Goal: Task Accomplishment & Management: Use online tool/utility

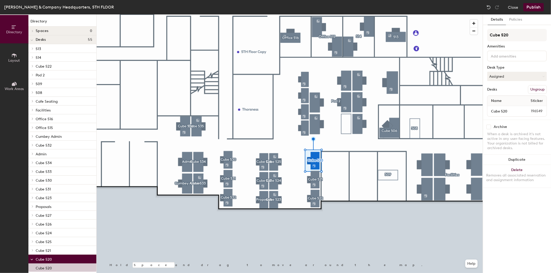
click at [516, 56] on input at bounding box center [513, 56] width 47 height 6
click at [501, 90] on div "Monitor" at bounding box center [517, 92] width 58 height 8
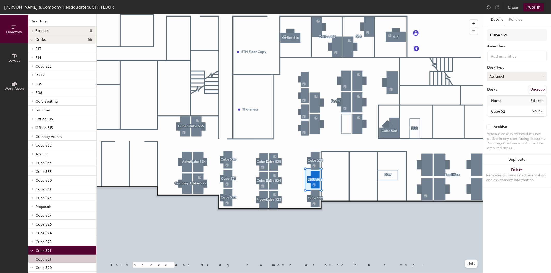
click at [501, 54] on input at bounding box center [513, 56] width 47 height 6
click at [496, 89] on div "Monitor" at bounding box center [517, 92] width 58 height 8
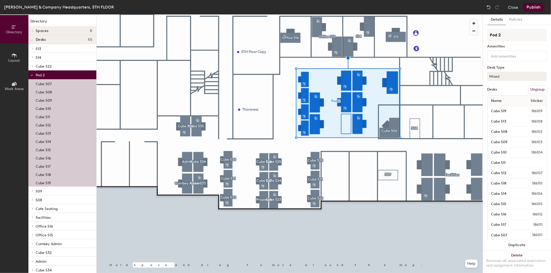
click at [499, 56] on input at bounding box center [513, 56] width 47 height 6
click at [500, 89] on div "Monitor" at bounding box center [517, 92] width 58 height 8
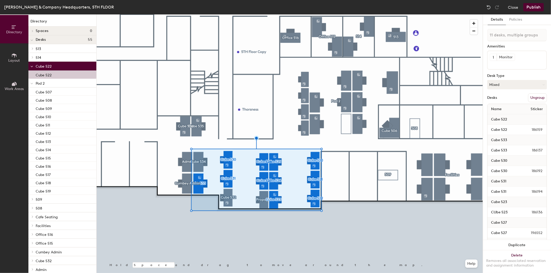
type input "12 desks, multiple groups"
click at [496, 56] on button "1" at bounding box center [493, 57] width 7 height 7
click at [494, 56] on div "1" at bounding box center [493, 57] width 7 height 7
click at [499, 66] on div "1 Monitor" at bounding box center [517, 60] width 60 height 19
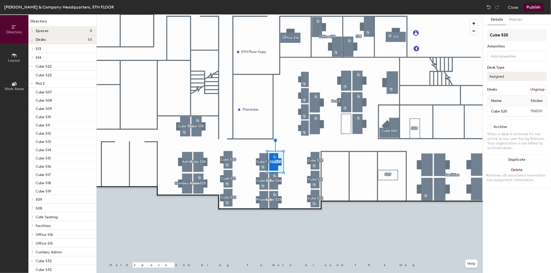
click at [500, 57] on input at bounding box center [513, 56] width 47 height 6
click at [498, 89] on div "Monitor" at bounding box center [517, 92] width 58 height 8
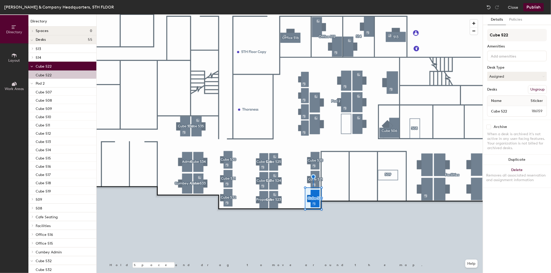
click at [510, 56] on input at bounding box center [513, 56] width 47 height 6
click at [499, 89] on div "Monitor" at bounding box center [517, 92] width 58 height 8
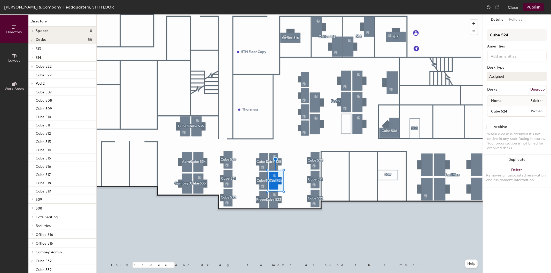
click at [494, 55] on input at bounding box center [513, 56] width 47 height 6
click at [496, 91] on div "Monitor" at bounding box center [517, 92] width 58 height 8
click at [493, 56] on input at bounding box center [513, 56] width 47 height 6
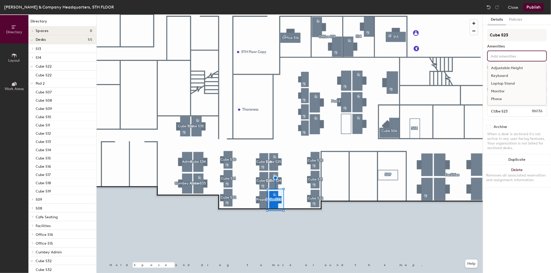
click at [497, 88] on div "Monitor" at bounding box center [517, 92] width 58 height 8
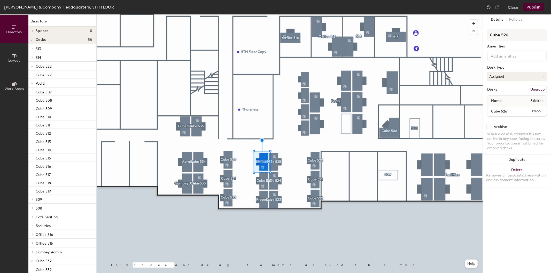
click at [499, 53] on input at bounding box center [513, 56] width 47 height 6
click at [497, 88] on div "Monitor" at bounding box center [517, 92] width 58 height 8
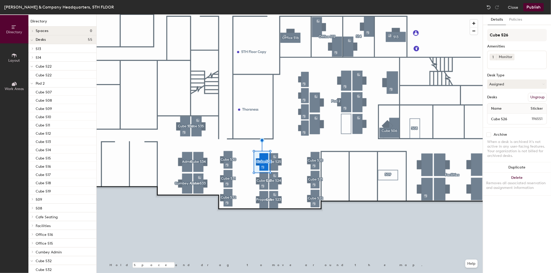
click at [263, 14] on div at bounding box center [290, 14] width 386 height 0
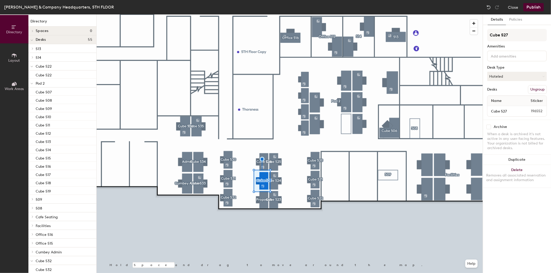
click at [492, 58] on input at bounding box center [513, 56] width 47 height 6
click at [491, 89] on div "Monitor" at bounding box center [517, 92] width 58 height 8
click at [508, 58] on div at bounding box center [517, 56] width 60 height 11
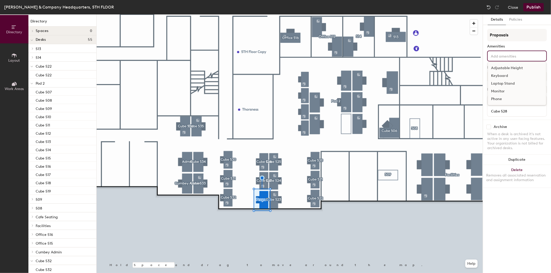
click at [491, 92] on div "Monitor" at bounding box center [517, 92] width 58 height 8
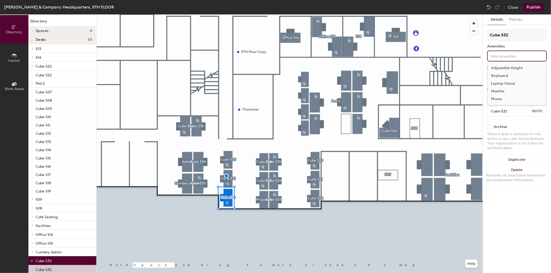
click at [497, 56] on input at bounding box center [513, 56] width 47 height 6
click at [497, 89] on div "Monitor" at bounding box center [517, 92] width 58 height 8
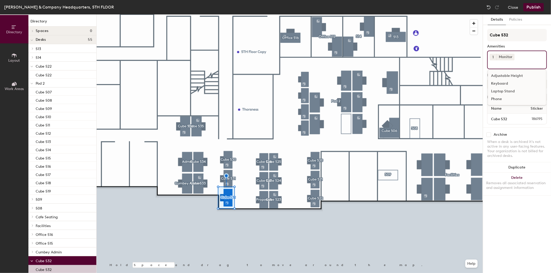
click at [228, 14] on div at bounding box center [290, 14] width 386 height 0
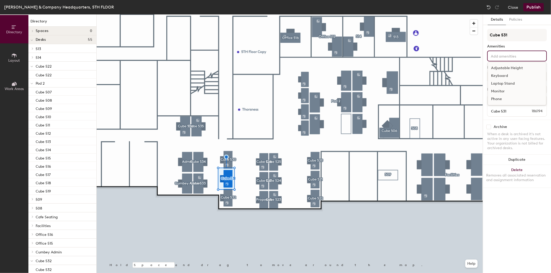
click at [499, 58] on input at bounding box center [513, 56] width 47 height 6
click at [491, 91] on div "Monitor" at bounding box center [517, 92] width 58 height 8
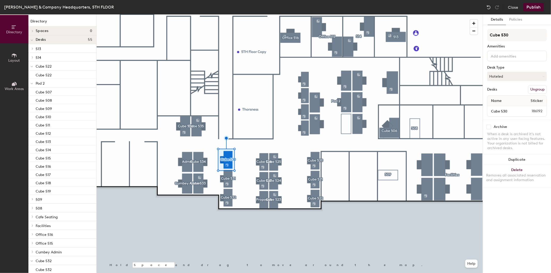
click at [499, 55] on input at bounding box center [513, 56] width 47 height 6
click at [495, 97] on div "Phone" at bounding box center [517, 99] width 58 height 8
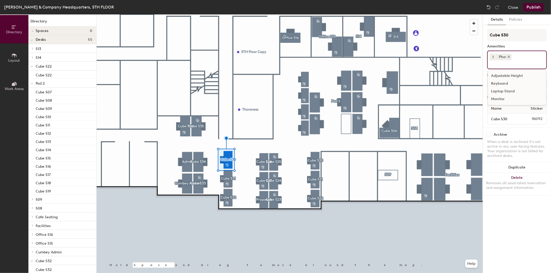
click at [506, 56] on div at bounding box center [508, 57] width 6 height 4
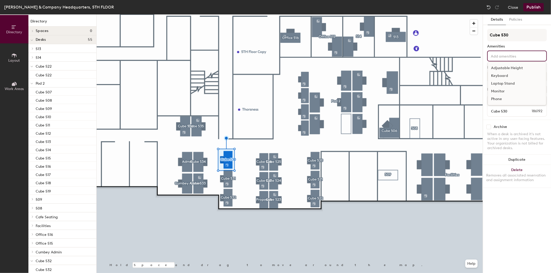
click at [504, 56] on input at bounding box center [513, 56] width 47 height 6
click at [504, 89] on div "Monitor" at bounding box center [517, 92] width 58 height 8
click at [504, 58] on input at bounding box center [513, 56] width 47 height 6
click at [494, 90] on div "Monitor" at bounding box center [517, 92] width 58 height 8
click at [502, 54] on input at bounding box center [513, 56] width 47 height 6
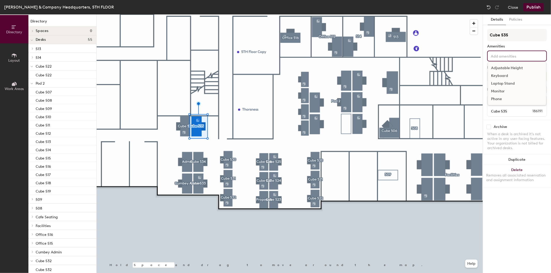
click at [498, 89] on div "Monitor" at bounding box center [517, 92] width 58 height 8
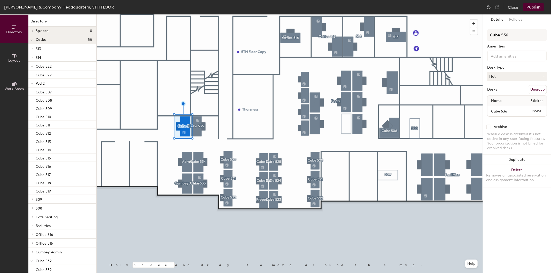
click at [502, 54] on input at bounding box center [513, 56] width 47 height 6
click at [502, 88] on div "Monitor" at bounding box center [517, 92] width 58 height 8
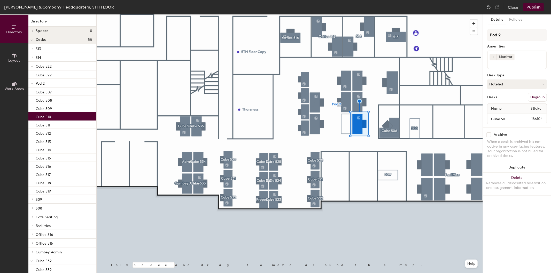
click at [503, 65] on input at bounding box center [513, 63] width 47 height 6
click at [499, 83] on div "Keyboard" at bounding box center [517, 84] width 58 height 8
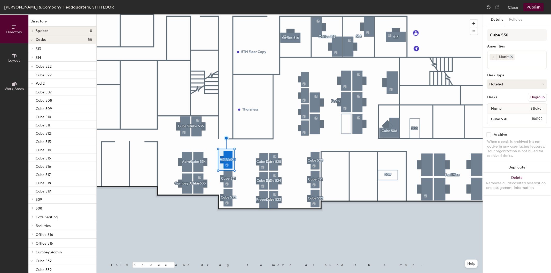
click at [511, 57] on icon at bounding box center [512, 57] width 2 height 2
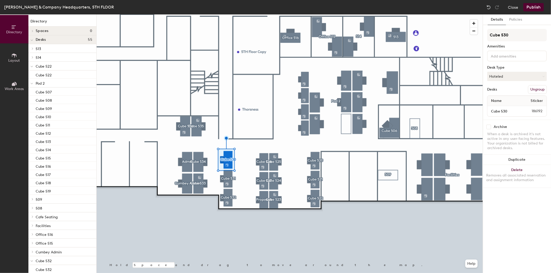
click at [531, 8] on button "Publish" at bounding box center [534, 7] width 20 height 8
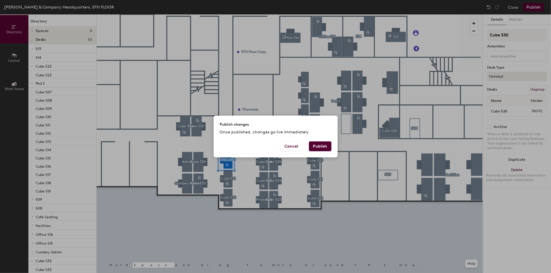
click at [324, 147] on button "Publish" at bounding box center [320, 147] width 22 height 10
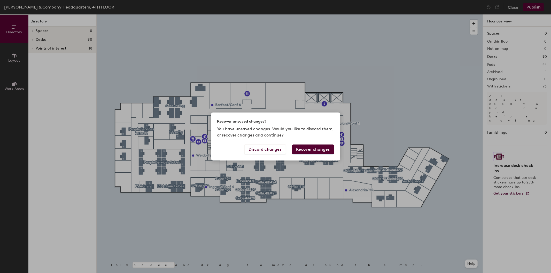
click at [304, 151] on button "Recover changes" at bounding box center [313, 150] width 42 height 10
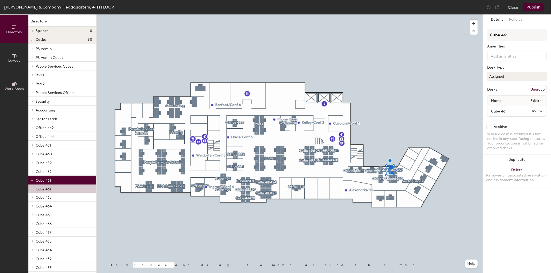
click at [501, 56] on input at bounding box center [513, 56] width 47 height 6
click at [501, 89] on div "Monitor" at bounding box center [517, 92] width 58 height 8
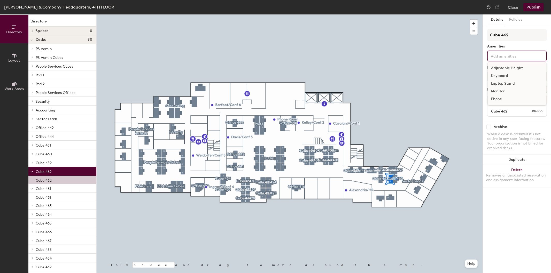
click at [497, 53] on input at bounding box center [513, 56] width 47 height 6
click at [497, 89] on div "Monitor" at bounding box center [517, 92] width 58 height 8
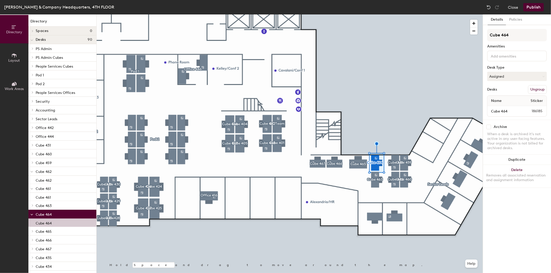
click at [512, 53] on input at bounding box center [513, 56] width 47 height 6
click at [497, 89] on div "Monitor" at bounding box center [517, 92] width 58 height 8
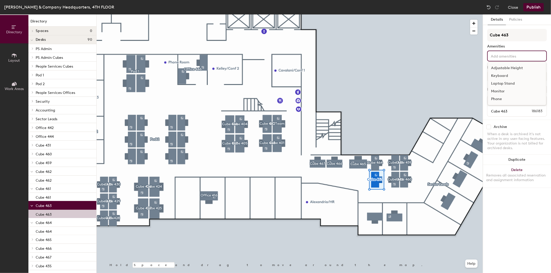
click at [499, 54] on input at bounding box center [513, 56] width 47 height 6
click at [496, 90] on div "Monitor" at bounding box center [517, 92] width 58 height 8
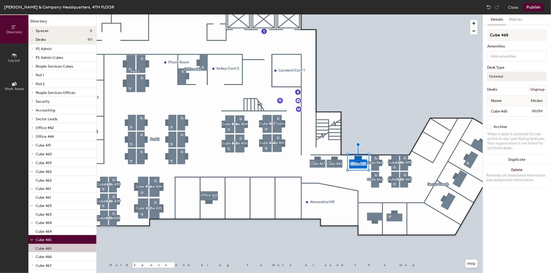
click at [493, 56] on input at bounding box center [513, 56] width 47 height 6
click at [496, 89] on div "Monitor" at bounding box center [517, 92] width 58 height 8
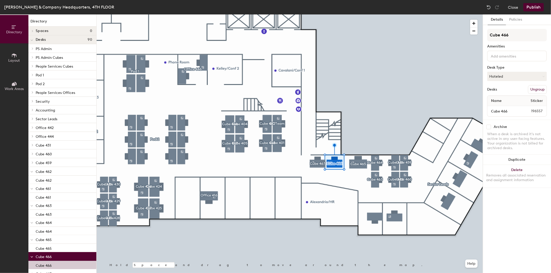
click at [491, 54] on input at bounding box center [513, 56] width 47 height 6
click at [494, 88] on div "Monitor" at bounding box center [517, 92] width 58 height 8
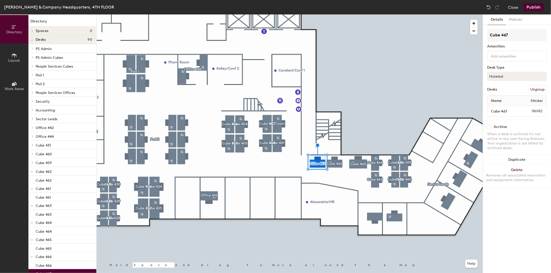
click at [495, 55] on input at bounding box center [513, 56] width 47 height 6
click at [497, 90] on div "Monitor" at bounding box center [517, 92] width 58 height 8
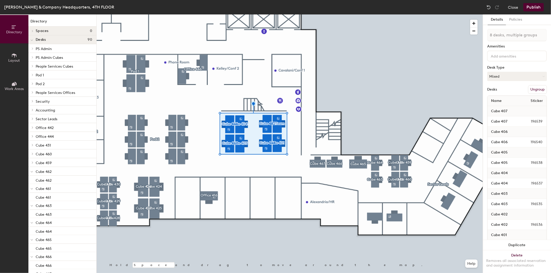
click at [495, 55] on input at bounding box center [513, 56] width 47 height 6
click at [500, 90] on div "Monitor" at bounding box center [517, 92] width 58 height 8
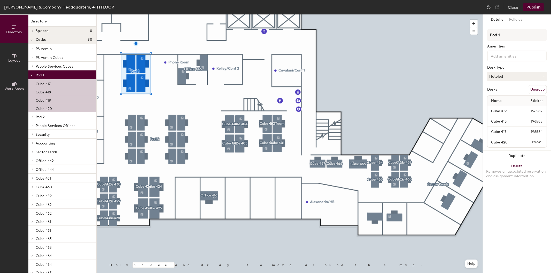
click at [498, 56] on input at bounding box center [513, 56] width 47 height 6
click at [500, 90] on div "Monitor" at bounding box center [517, 92] width 58 height 8
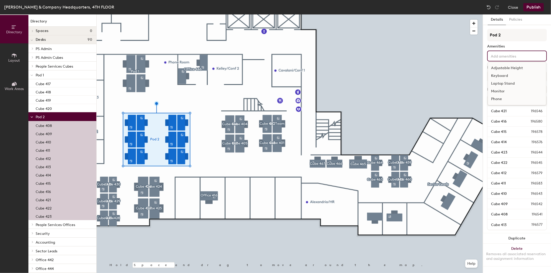
click at [494, 55] on input at bounding box center [513, 56] width 47 height 6
click at [499, 90] on div "Monitor" at bounding box center [517, 92] width 58 height 8
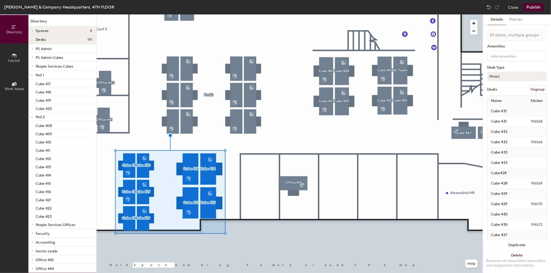
click at [495, 55] on input at bounding box center [513, 56] width 47 height 6
click at [496, 89] on div "Monitor" at bounding box center [517, 92] width 58 height 8
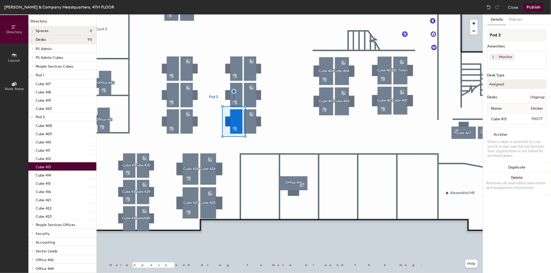
click at [493, 55] on span "1" at bounding box center [493, 57] width 1 height 5
click at [493, 63] on div "2" at bounding box center [493, 63] width 7 height 7
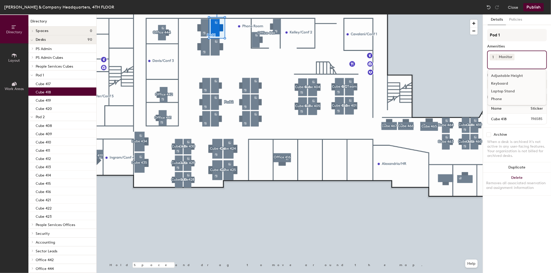
click at [517, 61] on input at bounding box center [513, 63] width 47 height 6
click at [502, 73] on div "Adjustable Height" at bounding box center [517, 76] width 58 height 8
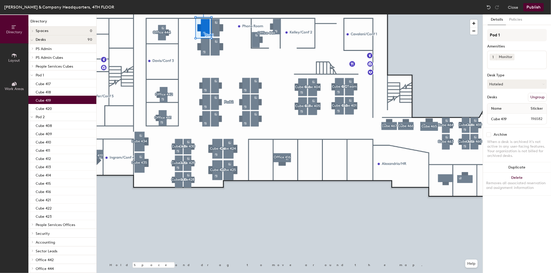
click at [498, 65] on input at bounding box center [513, 63] width 47 height 6
click at [499, 74] on div "Adjustable Height" at bounding box center [517, 76] width 58 height 8
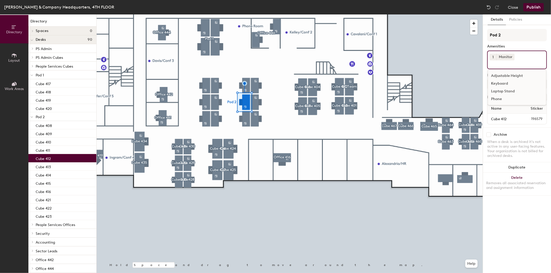
click at [495, 64] on input at bounding box center [513, 63] width 47 height 6
click at [497, 76] on div "Adjustable Height" at bounding box center [517, 76] width 58 height 8
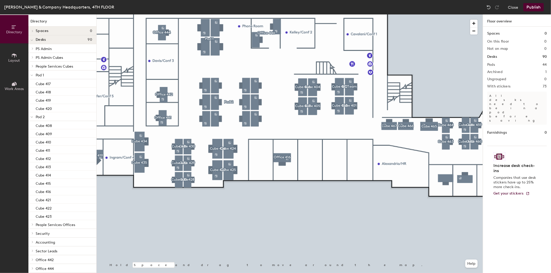
click at [533, 7] on button "Publish" at bounding box center [534, 7] width 20 height 8
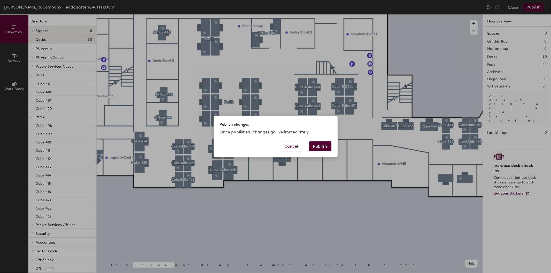
click at [321, 145] on button "Publish" at bounding box center [320, 147] width 22 height 10
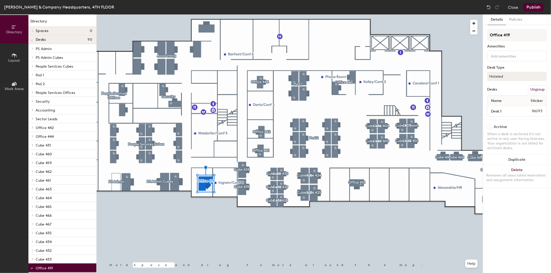
click at [499, 53] on input at bounding box center [513, 56] width 47 height 6
click at [497, 88] on div "Monitor" at bounding box center [517, 92] width 58 height 8
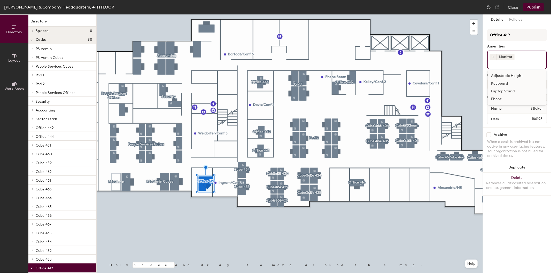
click at [493, 57] on span "1" at bounding box center [493, 57] width 1 height 5
click at [493, 64] on div "2" at bounding box center [493, 63] width 7 height 7
click at [502, 63] on input at bounding box center [513, 63] width 47 height 6
click at [499, 81] on div "Keyboard" at bounding box center [517, 84] width 58 height 8
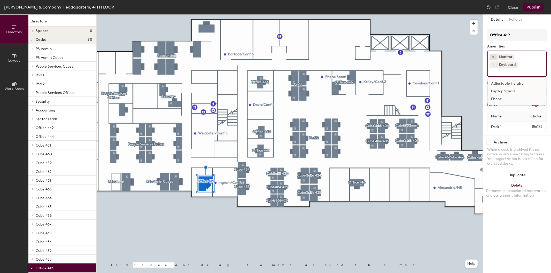
click at [531, 7] on button "Publish" at bounding box center [534, 7] width 20 height 8
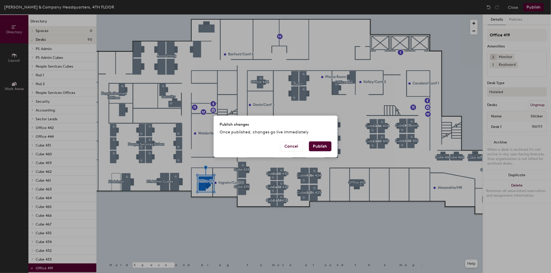
click at [310, 146] on button "Publish" at bounding box center [320, 147] width 22 height 10
